Goal: Task Accomplishment & Management: Manage account settings

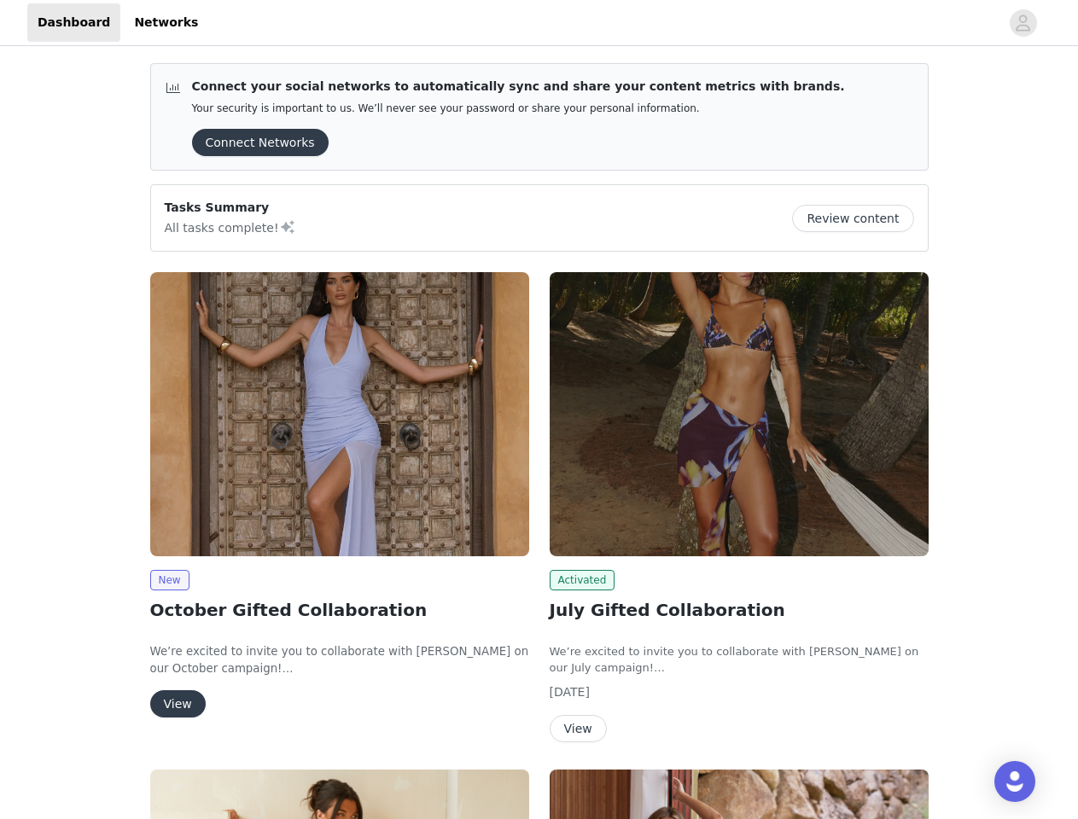
click at [539, 410] on div "Activated July Gifted Collaboration We’re excited to invite you to collaborate …" at bounding box center [738, 510] width 399 height 497
click at [538, 23] on div at bounding box center [603, 22] width 791 height 38
click at [1023, 23] on icon "avatar" at bounding box center [1022, 22] width 16 height 27
click at [254, 142] on div "Connect your social networks to automatically sync and share your content metri…" at bounding box center [539, 687] width 1078 height 1276
click at [859, 218] on div "Connect your social networks to automatically sync and share your content metri…" at bounding box center [539, 687] width 1078 height 1276
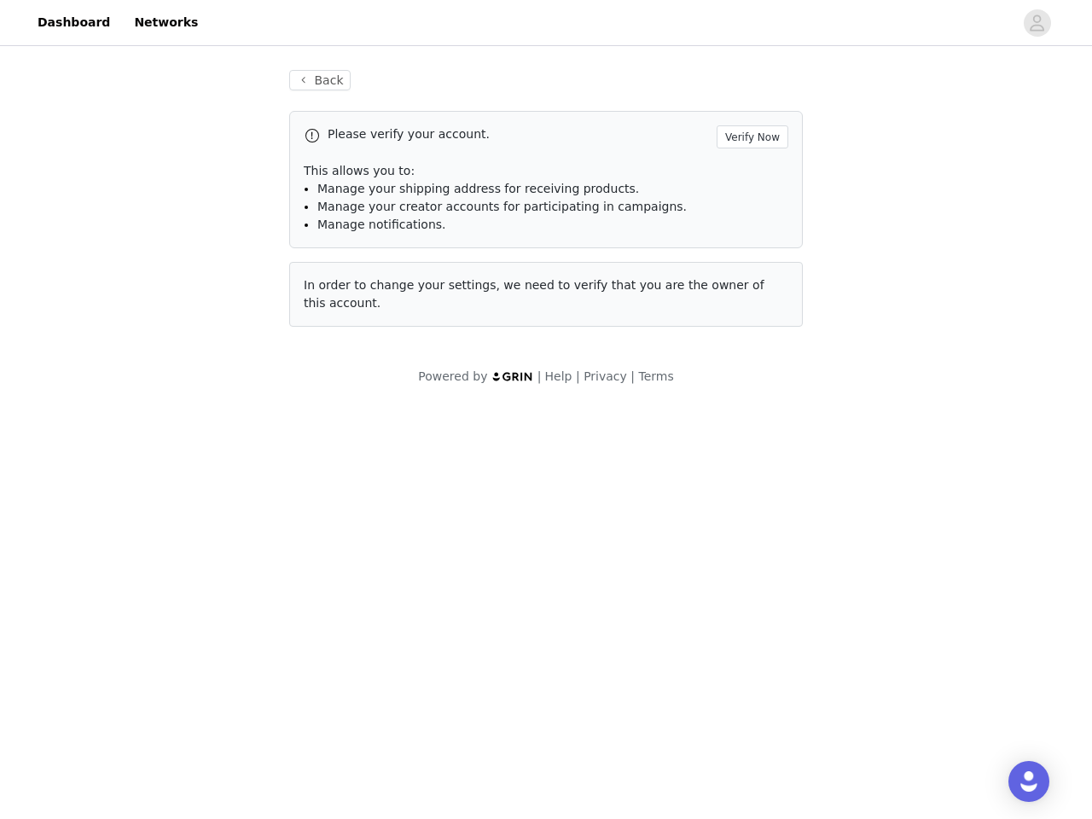
click at [340, 414] on body "Dashboard Networks Back Please verify your account. Verify Now This allows you …" at bounding box center [546, 409] width 1092 height 819
click at [169, 580] on body "Dashboard Networks Back Please verify your account. Verify Now This allows you …" at bounding box center [546, 409] width 1092 height 819
click at [177, 704] on body "Dashboard Networks Back Please verify your account. Verify Now This allows you …" at bounding box center [546, 409] width 1092 height 819
click at [739, 414] on body "Dashboard Networks Back Please verify your account. Verify Now This allows you …" at bounding box center [546, 409] width 1092 height 819
click at [579, 580] on body "Dashboard Networks Back Please verify your account. Verify Now This allows you …" at bounding box center [546, 409] width 1092 height 819
